Goal: Transaction & Acquisition: Obtain resource

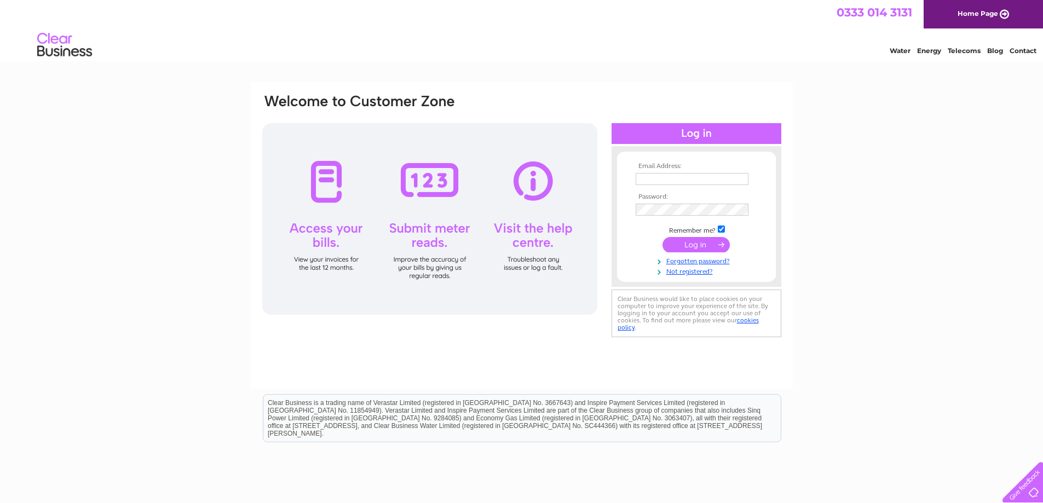
type input "sales@trs.uk.net"
click at [683, 239] on input "submit" at bounding box center [695, 244] width 67 height 15
click at [698, 247] on input "submit" at bounding box center [695, 244] width 67 height 15
click at [698, 239] on input "submit" at bounding box center [695, 244] width 67 height 15
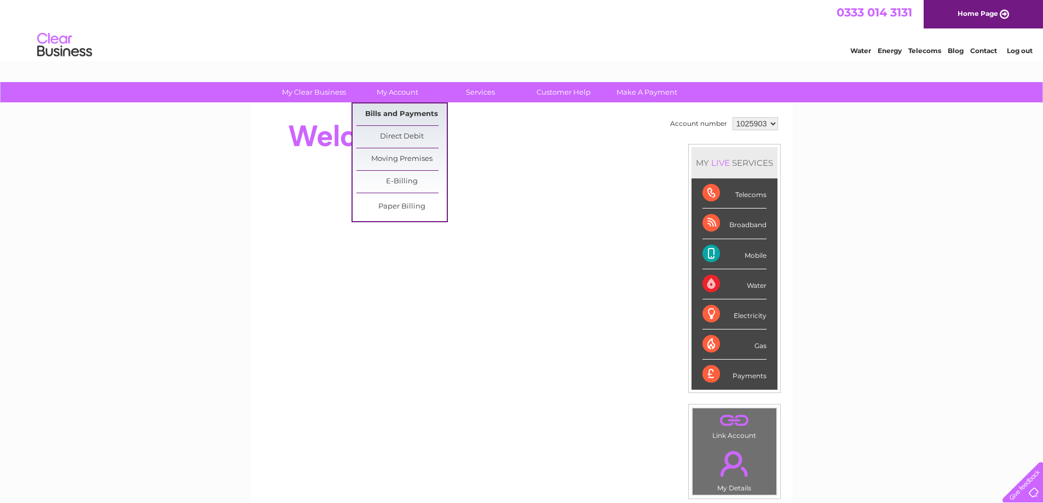
click at [384, 112] on link "Bills and Payments" at bounding box center [401, 114] width 90 height 22
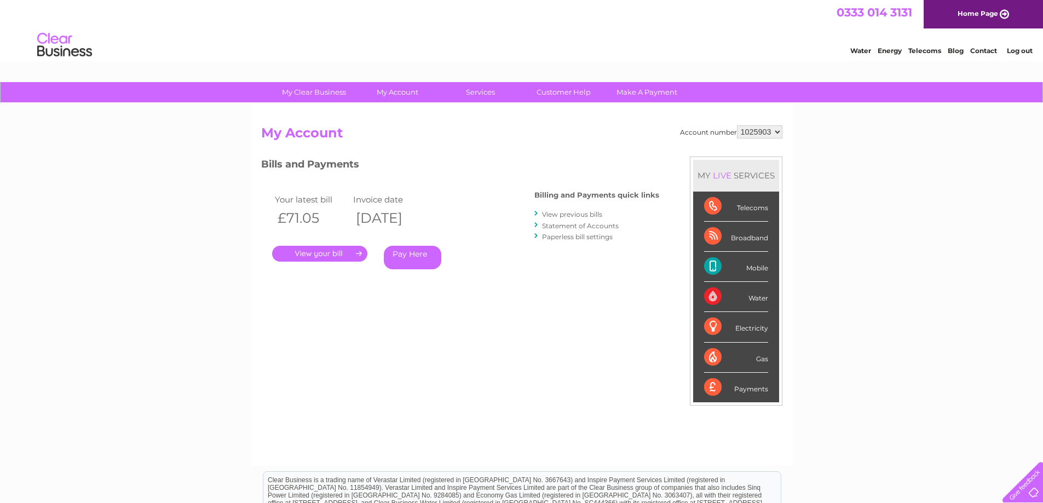
click at [342, 255] on link "." at bounding box center [319, 254] width 95 height 16
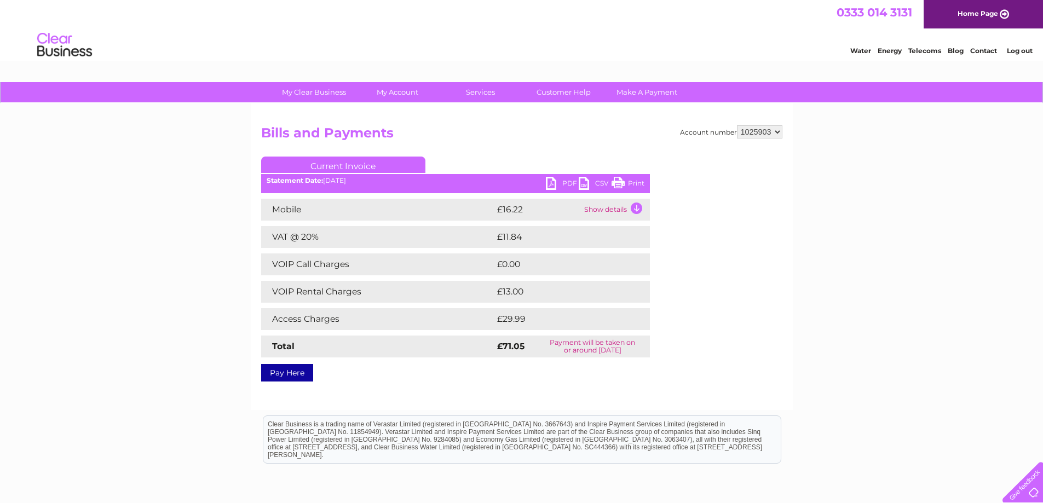
click at [551, 180] on link "PDF" at bounding box center [562, 185] width 33 height 16
click at [1010, 49] on link "Log out" at bounding box center [1020, 51] width 26 height 8
